Goal: Check status: Check status

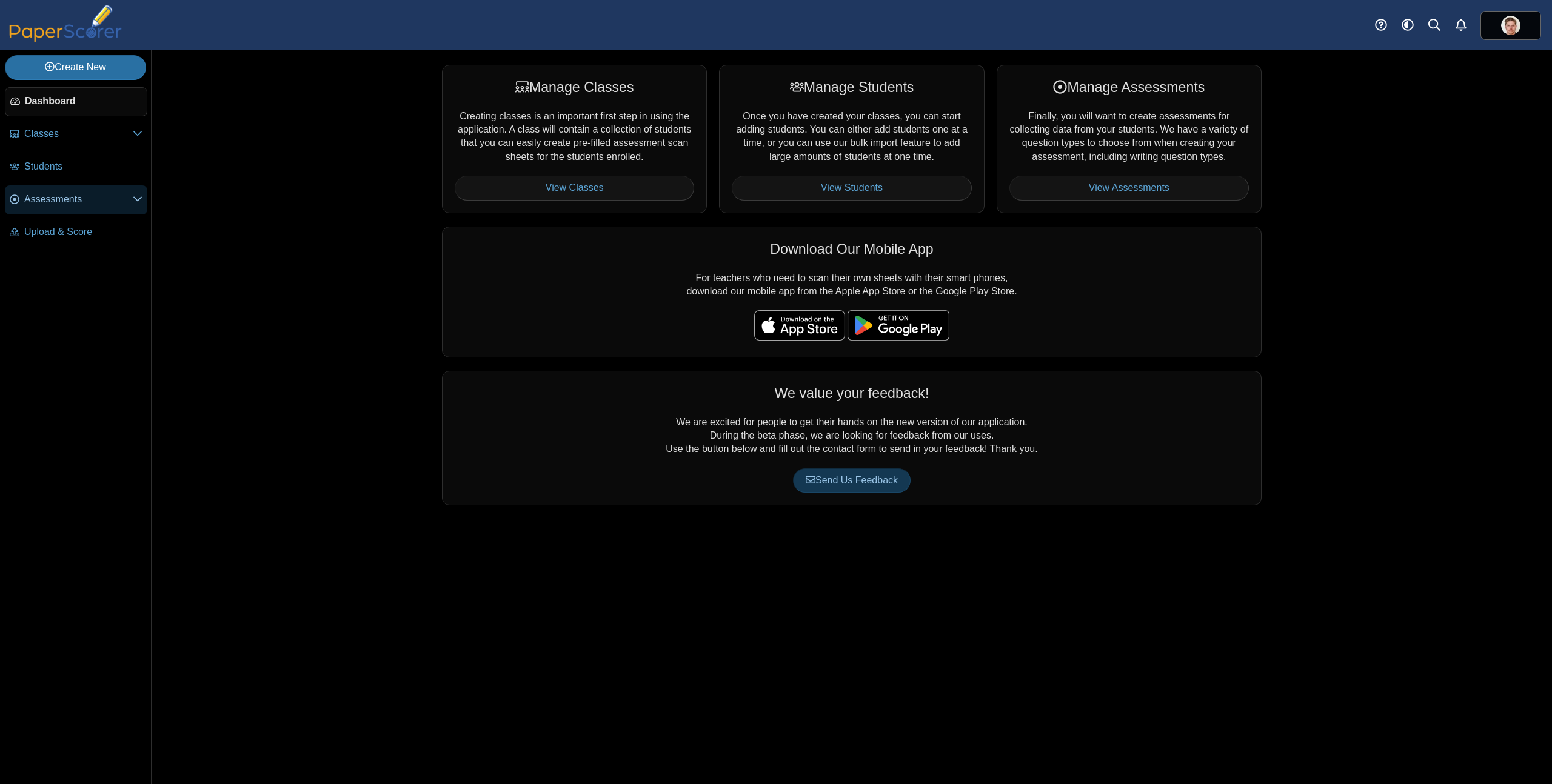
click at [66, 206] on link "Assessments" at bounding box center [76, 200] width 142 height 29
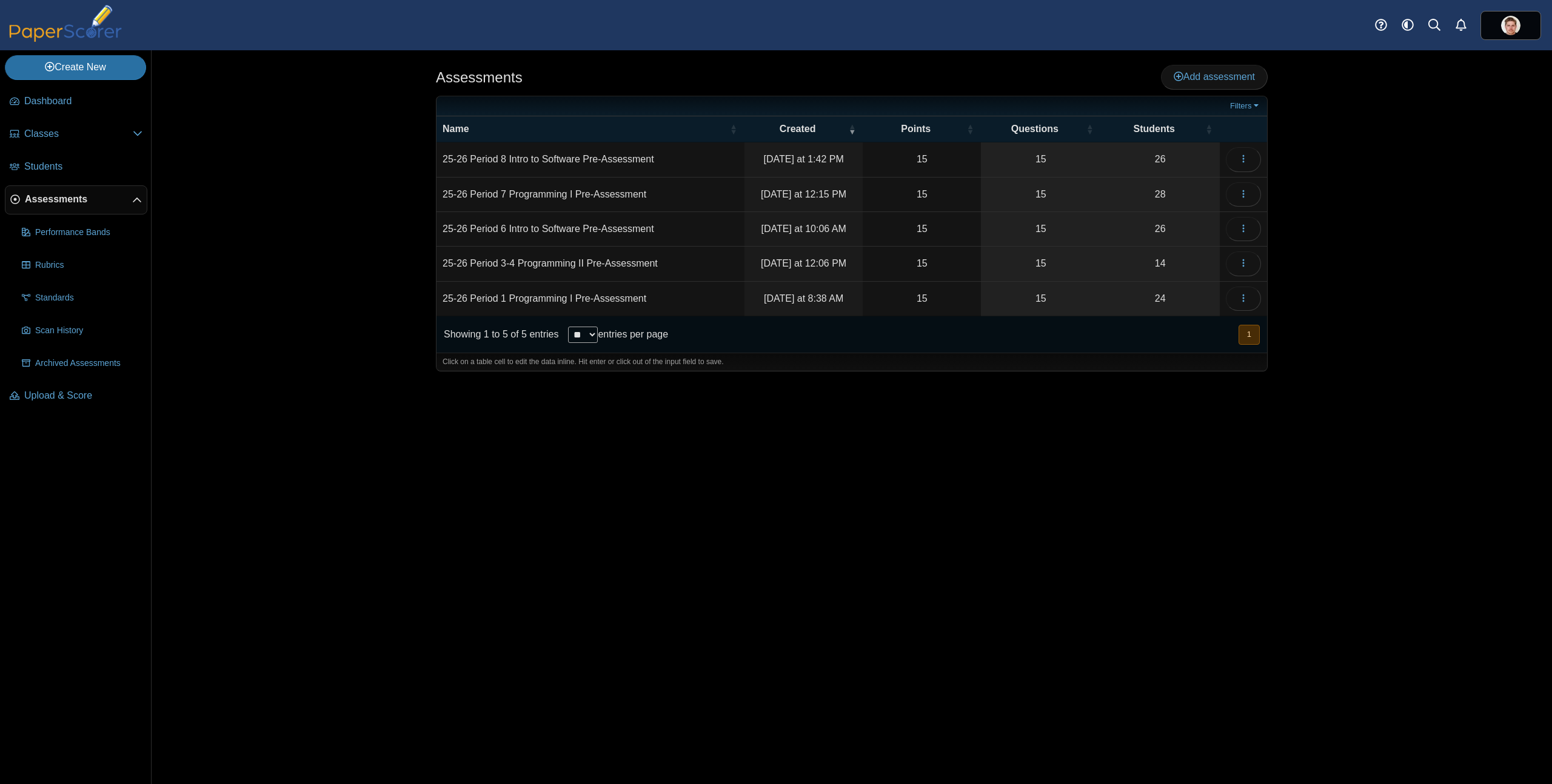
click at [549, 228] on td "25-26 Period 6 Intro to Software Pre-Assessment" at bounding box center [591, 229] width 308 height 35
click at [1162, 226] on link "26" at bounding box center [1161, 229] width 119 height 34
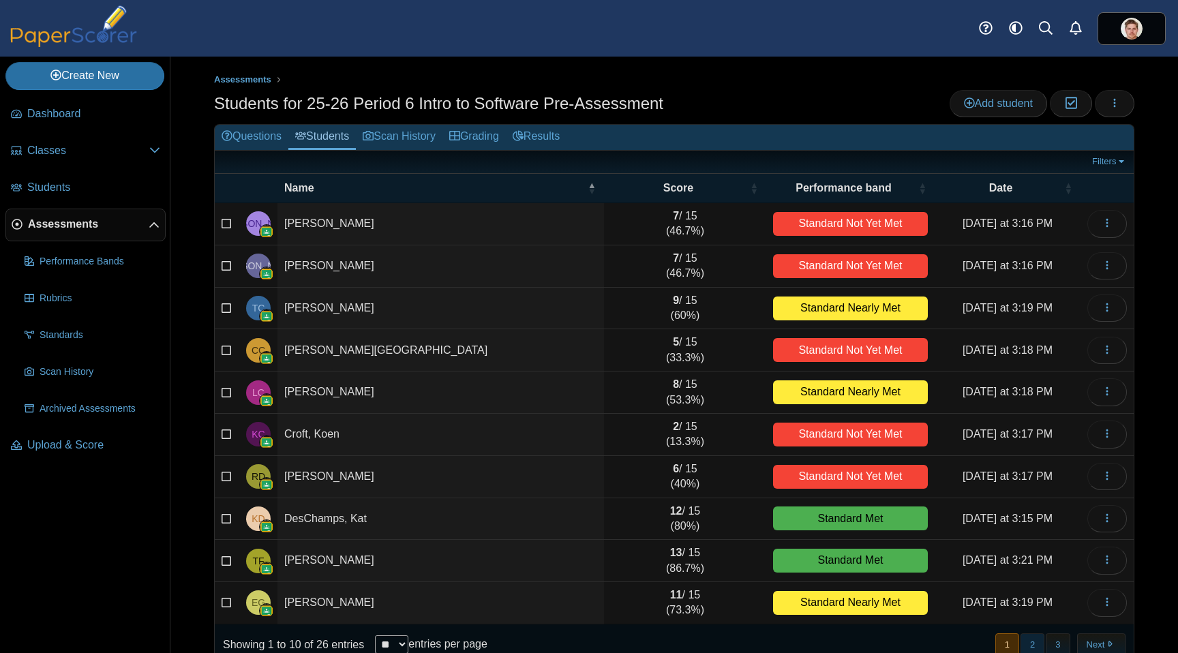
click at [1025, 646] on button "2" at bounding box center [1033, 644] width 24 height 22
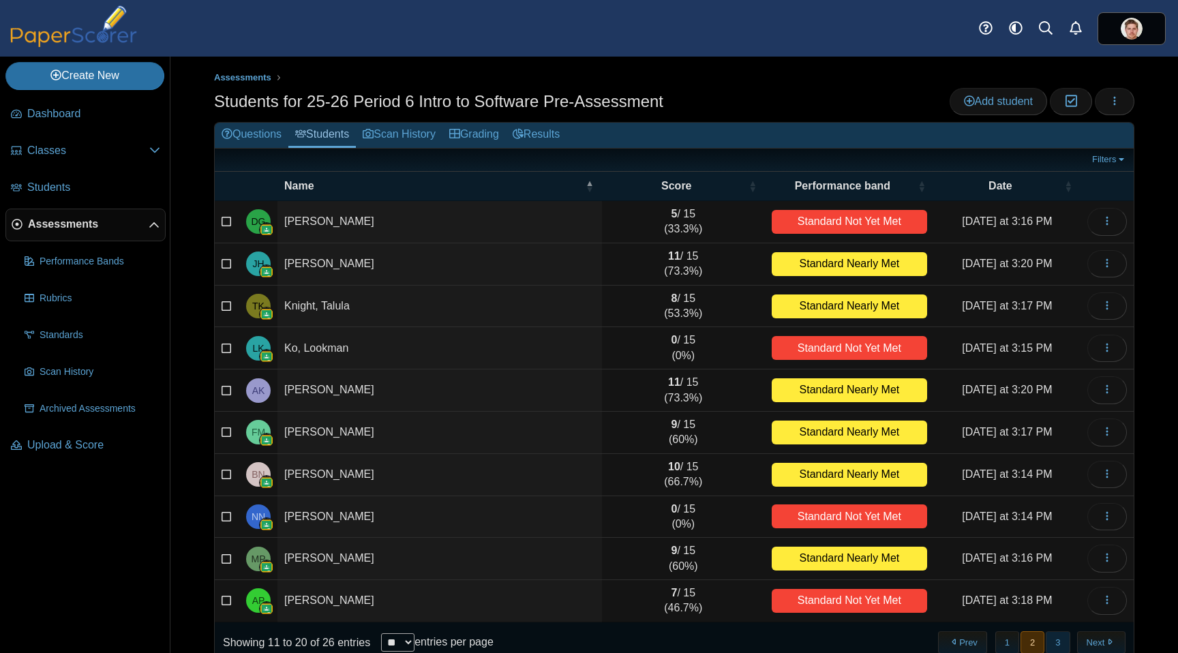
click at [1050, 646] on button "3" at bounding box center [1058, 642] width 24 height 22
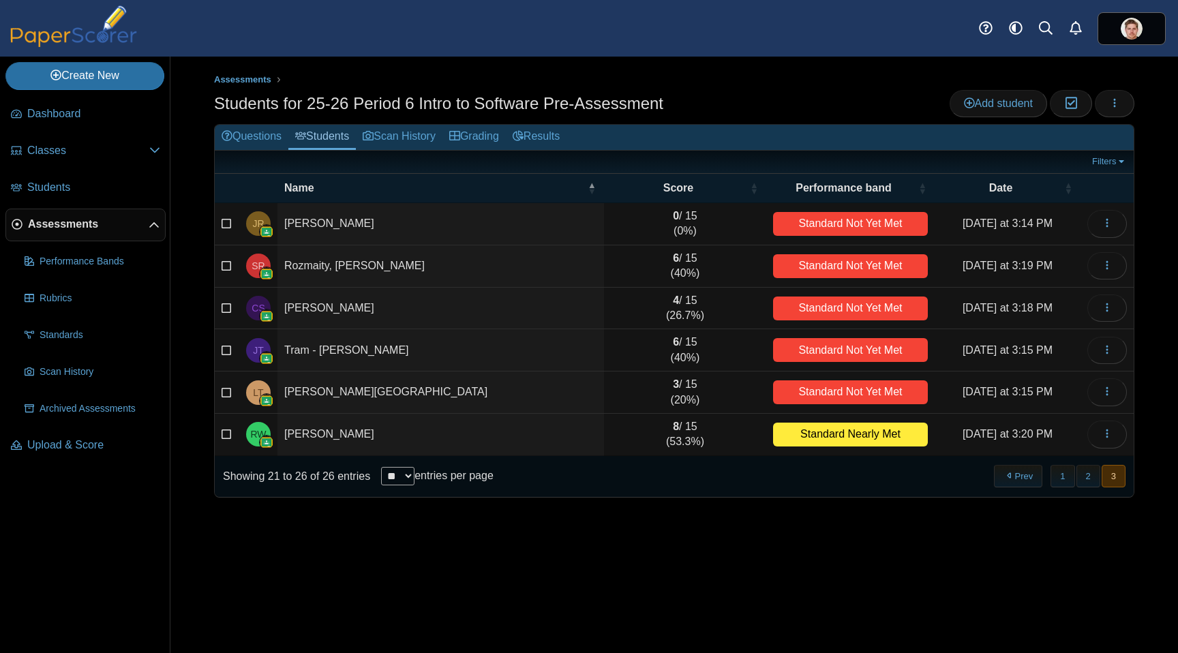
scroll to position [0, 0]
